Goal: Task Accomplishment & Management: Use online tool/utility

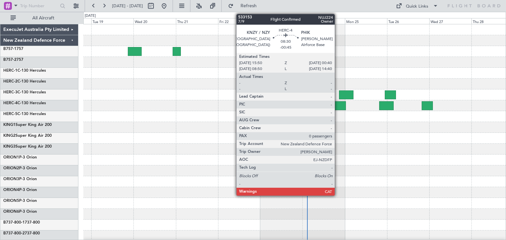
click at [337, 104] on div at bounding box center [338, 105] width 16 height 9
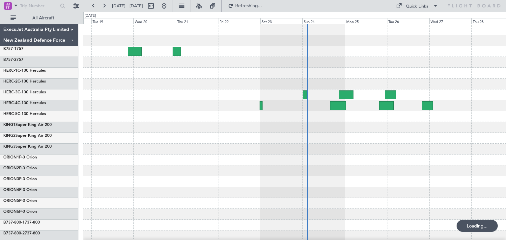
scroll to position [55, 0]
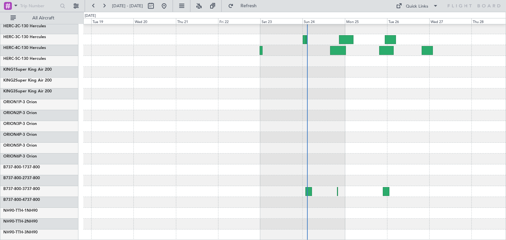
click at [326, 217] on div at bounding box center [294, 213] width 422 height 11
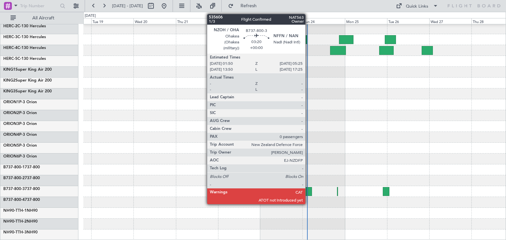
click at [308, 189] on div at bounding box center [308, 191] width 7 height 9
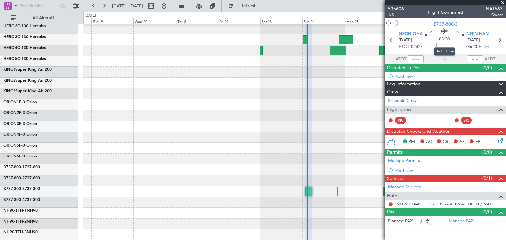
click at [443, 44] on mat-tooltip-component "Flight Time" at bounding box center [444, 51] width 30 height 17
click at [445, 45] on mat-tooltip-component "Flight Time" at bounding box center [444, 51] width 30 height 17
click at [441, 46] on input at bounding box center [444, 47] width 16 height 8
type input "-00:20"
click at [504, 0] on span at bounding box center [502, 3] width 7 height 6
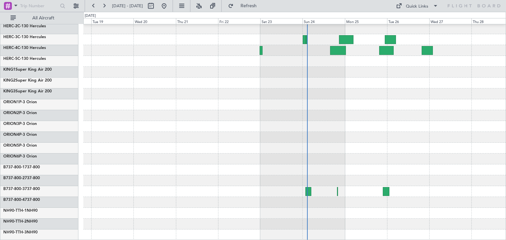
click at [338, 191] on div at bounding box center [294, 191] width 422 height 11
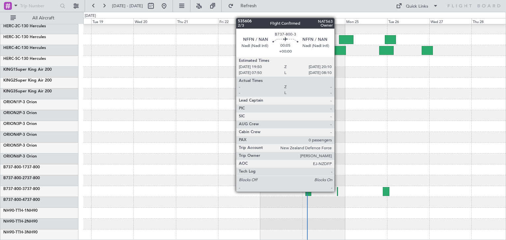
click at [337, 191] on div at bounding box center [337, 191] width 1 height 9
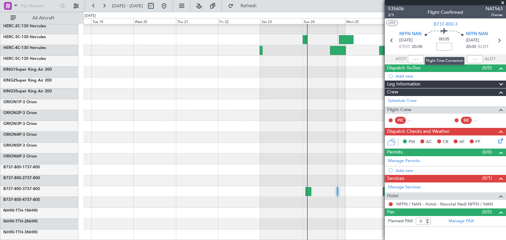
click at [446, 46] on input at bounding box center [444, 47] width 16 height 8
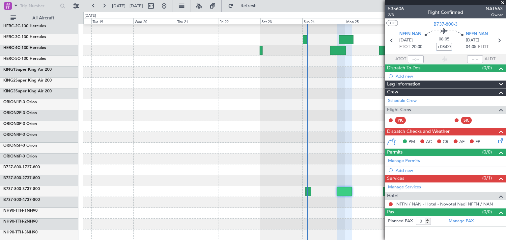
click at [439, 46] on input "+08:00" at bounding box center [444, 47] width 16 height 8
type input "0"
type input "+00:00"
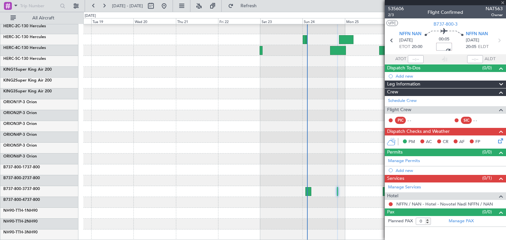
scroll to position [0, 7]
type input "+00:00"
drag, startPoint x: 438, startPoint y: 46, endPoint x: 460, endPoint y: 44, distance: 22.1
click at [460, 44] on div "00:05 +00:00" at bounding box center [443, 40] width 43 height 24
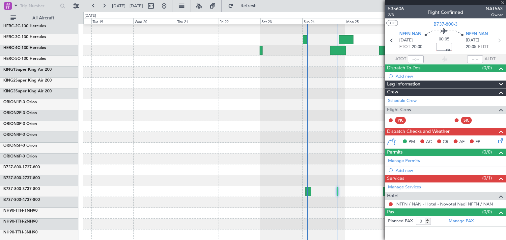
scroll to position [0, 7]
type input "+00:00"
drag, startPoint x: 438, startPoint y: 47, endPoint x: 453, endPoint y: 48, distance: 15.5
click at [453, 48] on div "00:05 +00:00" at bounding box center [443, 40] width 43 height 24
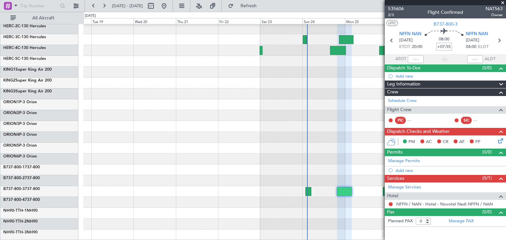
type input "+07:55"
click at [502, 1] on span at bounding box center [502, 3] width 7 height 6
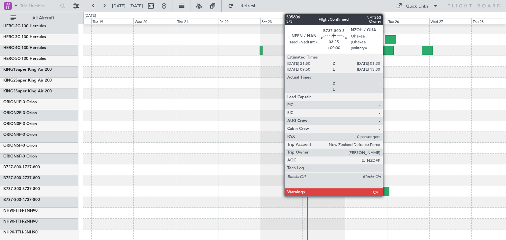
click at [386, 191] on div at bounding box center [386, 191] width 7 height 9
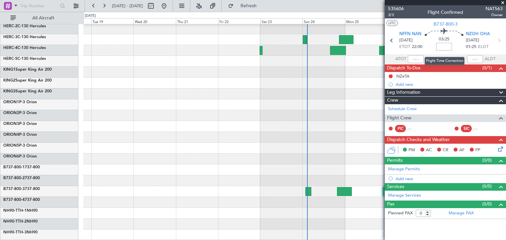
click at [445, 45] on input at bounding box center [444, 47] width 16 height 8
type input "-00:25"
click at [501, 2] on span at bounding box center [502, 3] width 7 height 6
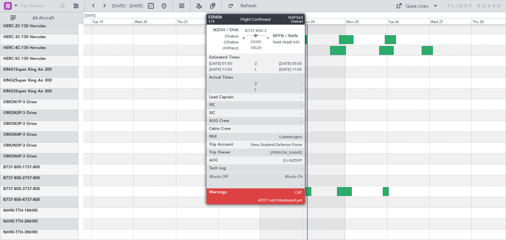
click at [308, 190] on div at bounding box center [308, 191] width 6 height 9
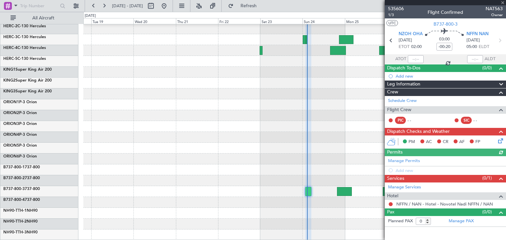
click at [503, 2] on div at bounding box center [445, 2] width 121 height 5
click at [503, 3] on span at bounding box center [502, 3] width 7 height 6
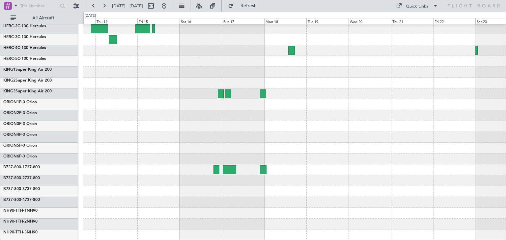
click at [403, 121] on div at bounding box center [294, 105] width 422 height 272
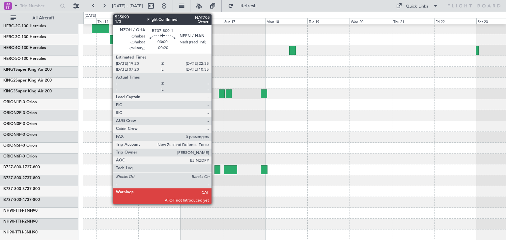
click at [214, 168] on div at bounding box center [217, 170] width 6 height 9
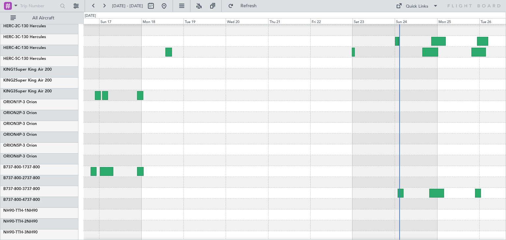
scroll to position [54, 0]
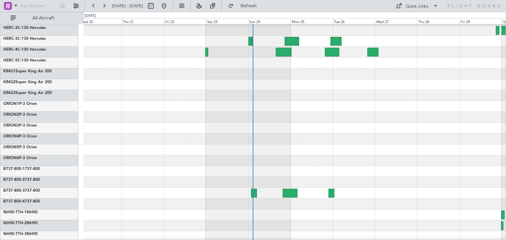
click at [162, 147] on div at bounding box center [294, 150] width 422 height 11
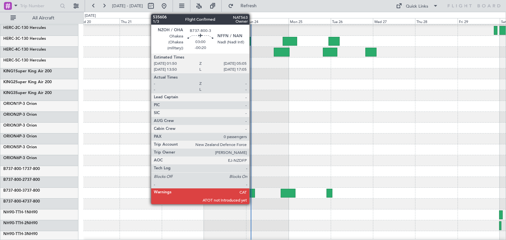
click at [252, 192] on div at bounding box center [252, 193] width 6 height 9
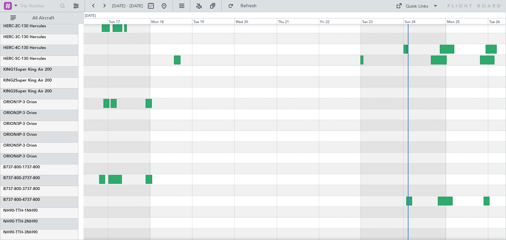
scroll to position [45, 0]
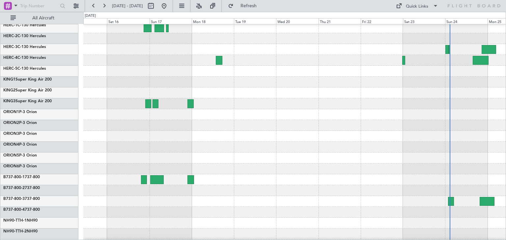
click at [358, 203] on div at bounding box center [294, 201] width 422 height 11
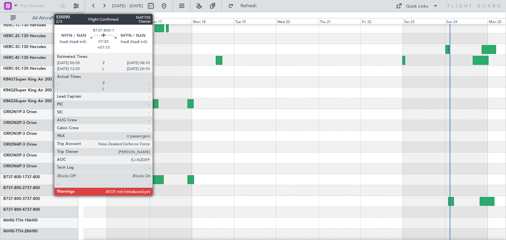
click at [155, 180] on div at bounding box center [156, 179] width 13 height 9
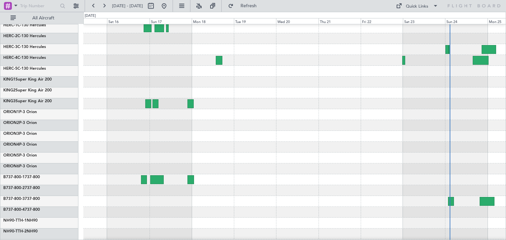
scroll to position [55, 0]
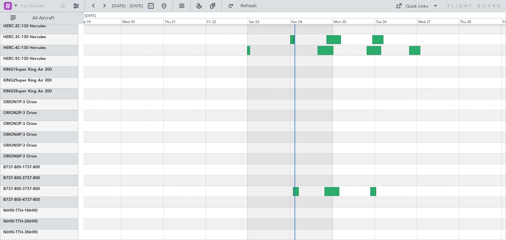
click at [188, 113] on div at bounding box center [294, 105] width 422 height 272
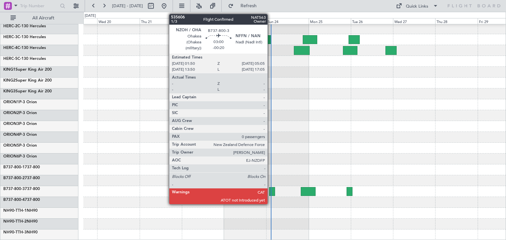
click at [270, 191] on div at bounding box center [272, 191] width 6 height 9
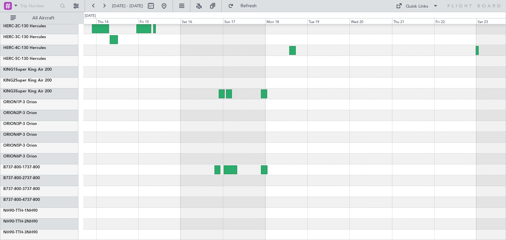
click at [458, 182] on div at bounding box center [294, 105] width 422 height 272
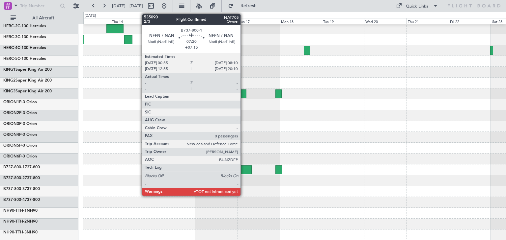
click at [243, 166] on div at bounding box center [244, 170] width 13 height 9
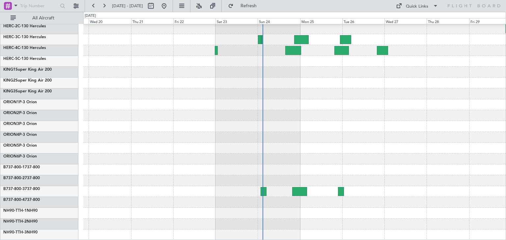
click at [50, 95] on div "ExecuJet Australia Pty Limited New Zealand Defence Force B757-1 757 B757-2 757 …" at bounding box center [253, 126] width 506 height 228
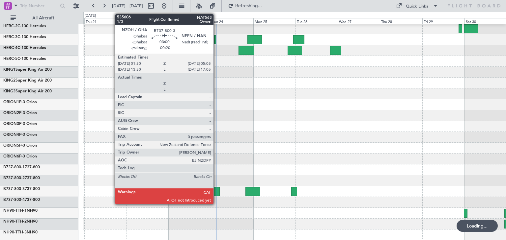
click at [216, 191] on div at bounding box center [217, 191] width 6 height 9
click at [216, 193] on div at bounding box center [217, 191] width 6 height 9
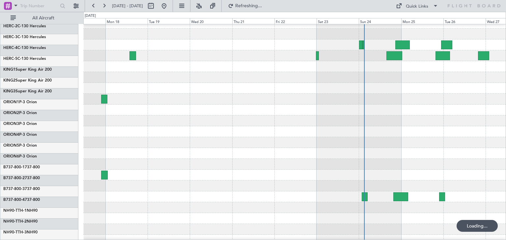
scroll to position [50, 0]
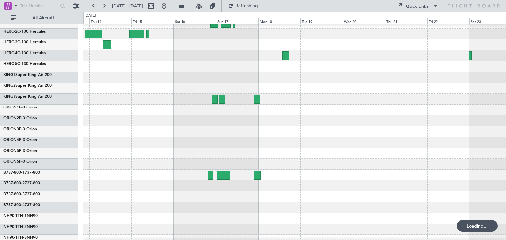
click at [473, 160] on div at bounding box center [294, 164] width 422 height 11
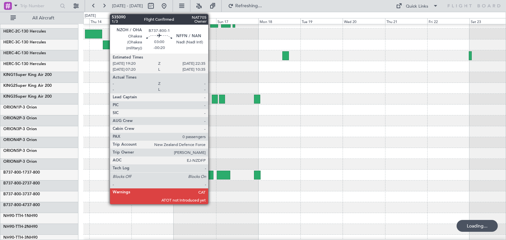
click at [211, 174] on div at bounding box center [210, 175] width 6 height 9
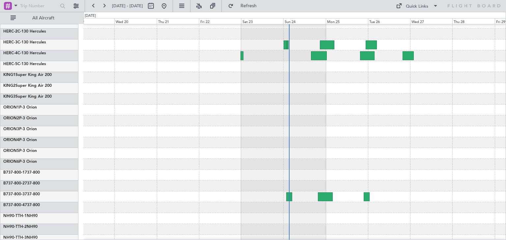
click at [112, 187] on div at bounding box center [294, 186] width 422 height 11
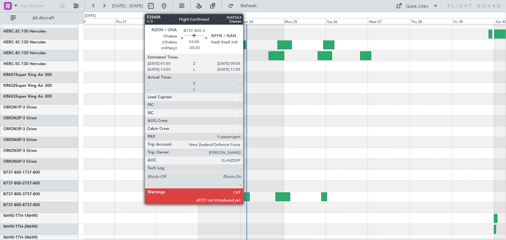
click at [246, 196] on div at bounding box center [247, 197] width 6 height 9
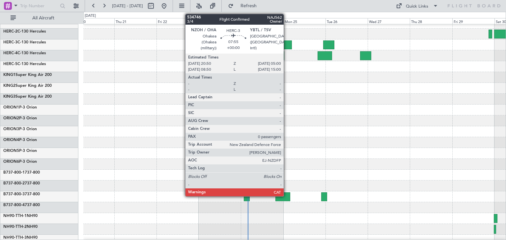
click at [286, 42] on div at bounding box center [284, 44] width 14 height 9
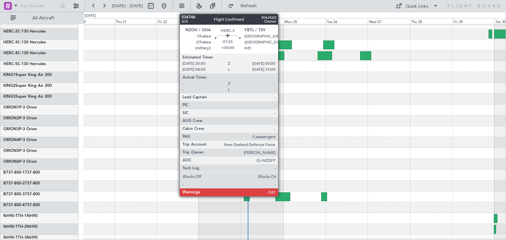
click at [281, 42] on div at bounding box center [284, 44] width 14 height 9
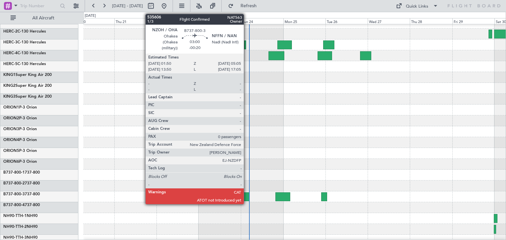
click at [247, 197] on div at bounding box center [247, 197] width 6 height 9
